Goal: Check status: Check status

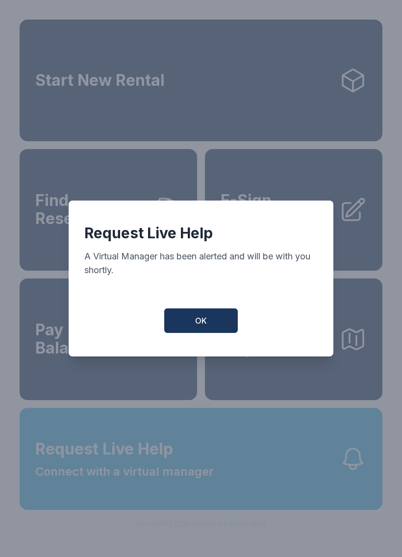
click at [188, 323] on button "OK" at bounding box center [201, 320] width 74 height 25
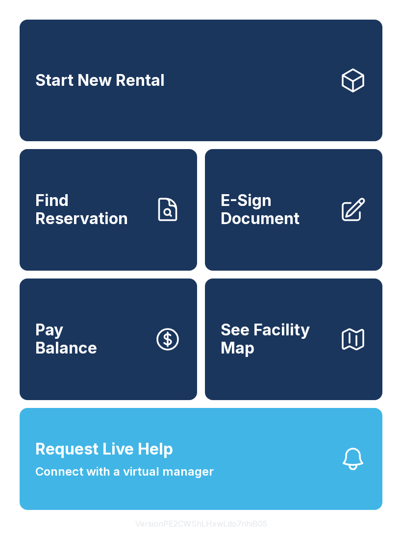
click at [184, 505] on button "Request Live Help Connect with a virtual manager" at bounding box center [201, 459] width 363 height 102
click at [144, 223] on span "Find Reservation" at bounding box center [90, 210] width 111 height 36
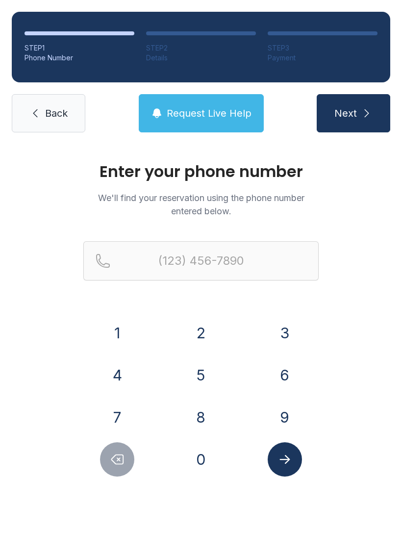
click at [281, 413] on button "9" at bounding box center [285, 417] width 34 height 34
click at [206, 461] on button "0" at bounding box center [201, 459] width 34 height 34
click at [132, 382] on button "4" at bounding box center [117, 375] width 34 height 34
click at [287, 418] on button "9" at bounding box center [285, 417] width 34 height 34
click at [290, 338] on button "3" at bounding box center [285, 333] width 34 height 34
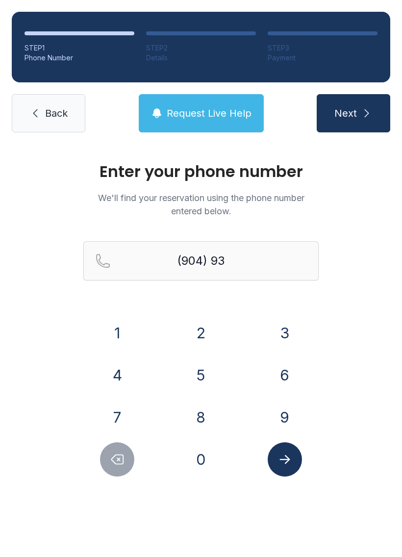
click at [195, 473] on button "0" at bounding box center [201, 459] width 34 height 34
click at [128, 339] on button "1" at bounding box center [117, 333] width 34 height 34
click at [124, 428] on button "7" at bounding box center [117, 417] width 34 height 34
click at [277, 428] on button "9" at bounding box center [285, 417] width 34 height 34
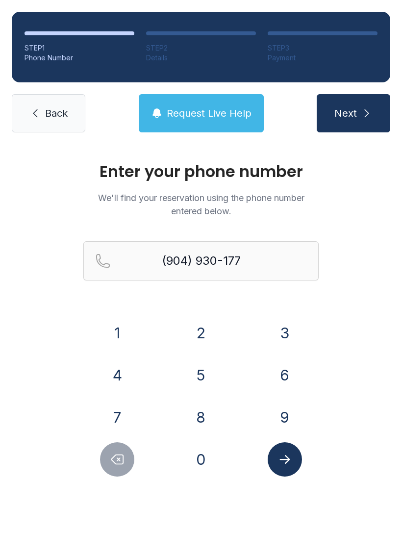
type input "[PHONE_NUMBER]"
click at [285, 465] on icon "Submit lookup form" at bounding box center [285, 459] width 15 height 15
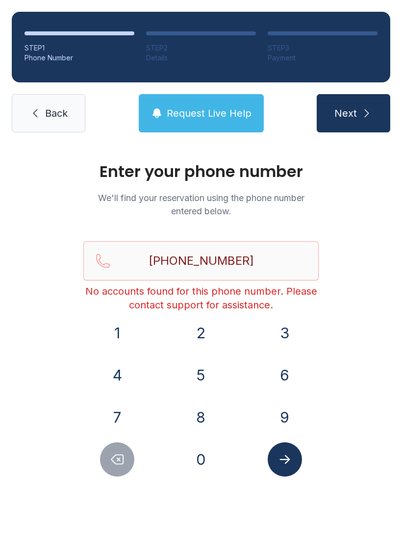
click at [287, 467] on button "Submit lookup form" at bounding box center [285, 459] width 34 height 34
click at [363, 111] on icon "submit" at bounding box center [367, 113] width 12 height 12
click at [43, 107] on link "Back" at bounding box center [49, 113] width 74 height 38
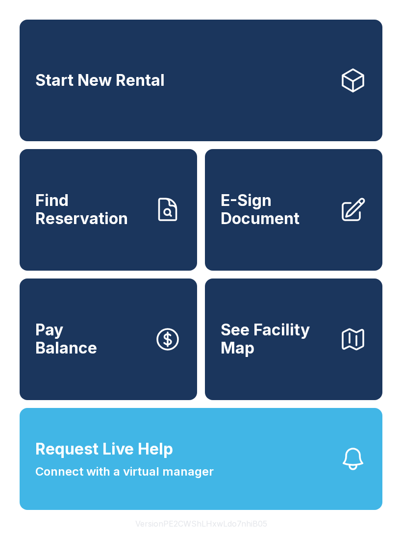
click at [286, 487] on button "Request Live Help Connect with a virtual manager" at bounding box center [201, 459] width 363 height 102
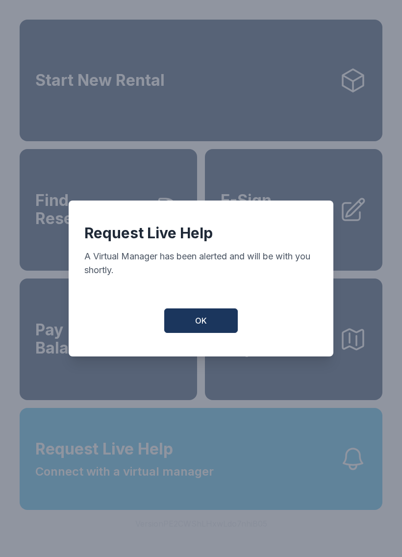
click at [188, 333] on button "OK" at bounding box center [201, 320] width 74 height 25
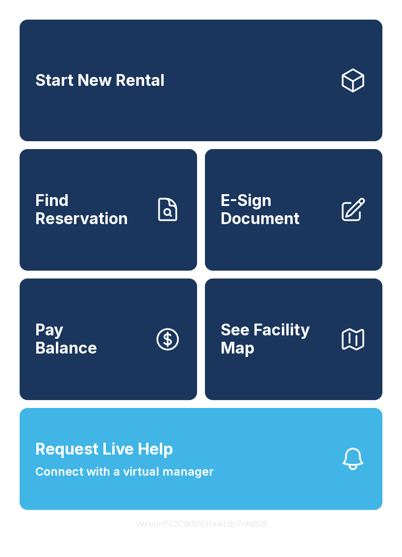
click at [211, 335] on button "See Facility Map" at bounding box center [294, 340] width 178 height 122
